Goal: Communication & Community: Share content

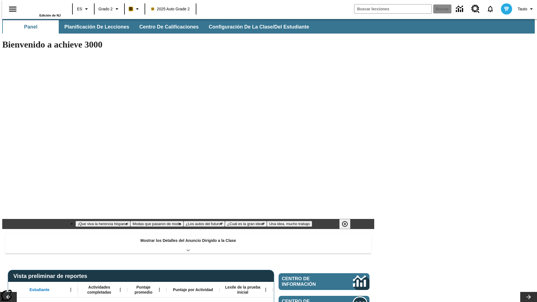
type input "-1"
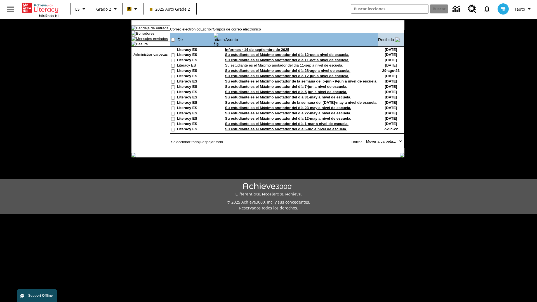
click at [149, 41] on link "Mensajes enviados" at bounding box center [152, 39] width 32 height 4
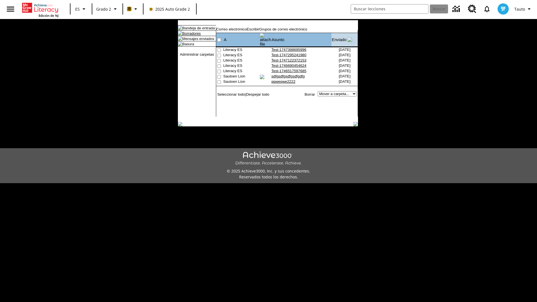
click at [187, 36] on link "Borradores" at bounding box center [191, 33] width 18 height 4
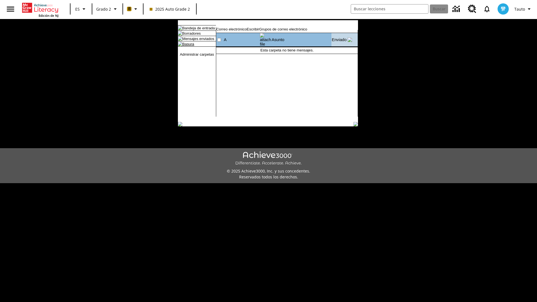
click at [184, 46] on link "Basura" at bounding box center [188, 44] width 12 height 4
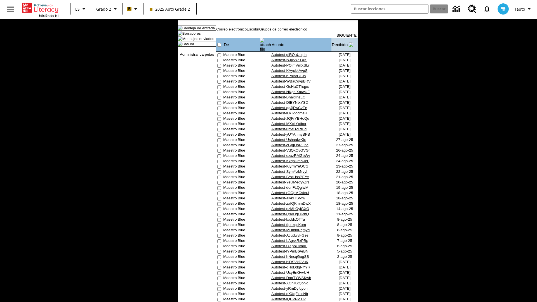
click at [259, 31] on link "Escribir" at bounding box center [253, 29] width 12 height 4
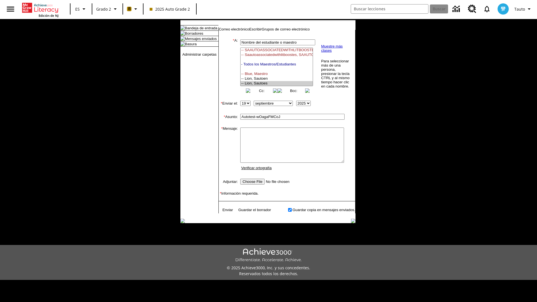
select select "U,21437111,1"
type input "Autotest-wOagaFMCoJ"
type textarea "email body message"
click at [225, 212] on link "Enviar" at bounding box center [227, 210] width 11 height 4
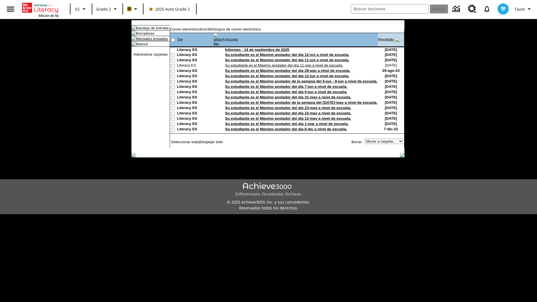
click at [149, 41] on link "Mensajes enviados" at bounding box center [152, 39] width 32 height 4
